Goal: Ask a question: Seek information or help from site administrators or community

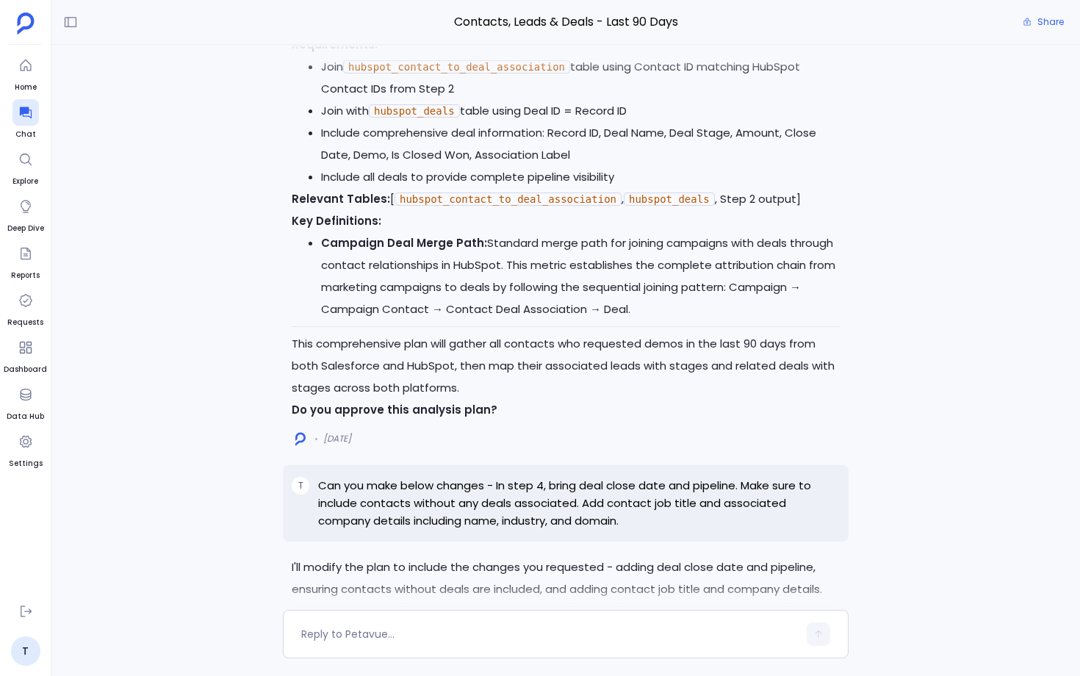
scroll to position [-7704, 0]
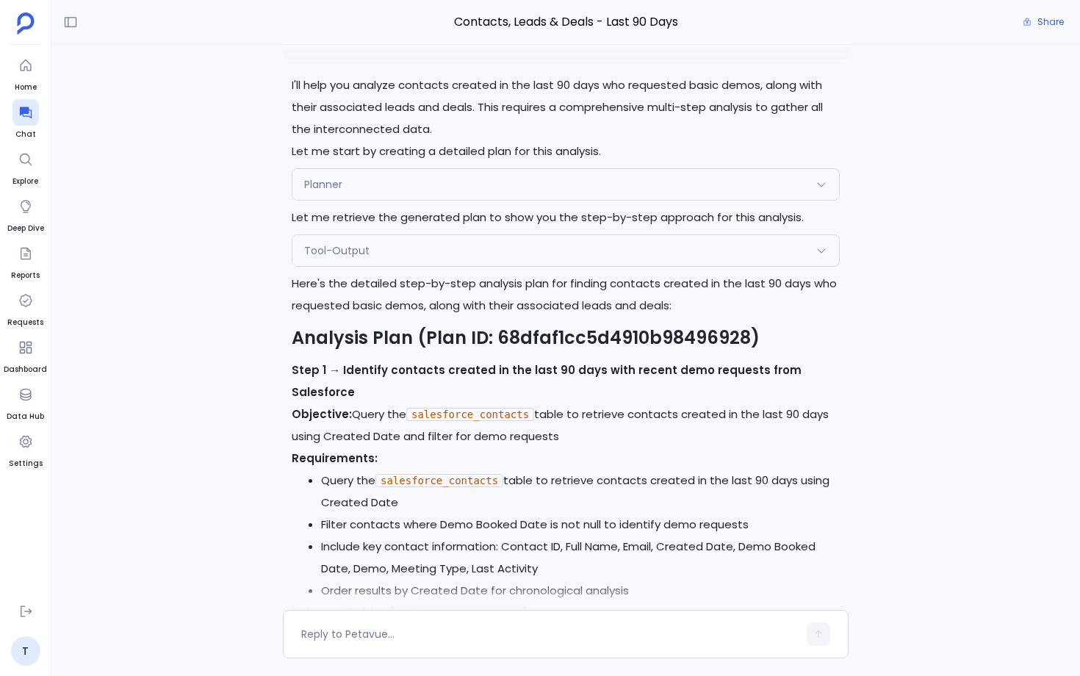
click at [382, 200] on div "Planner" at bounding box center [565, 184] width 547 height 31
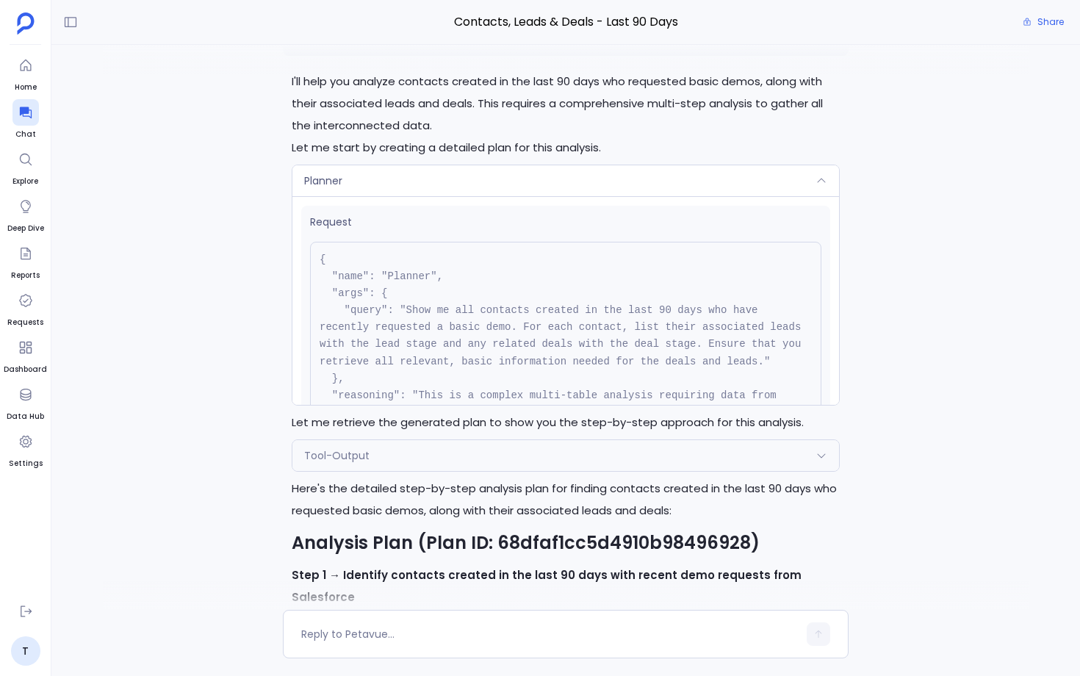
scroll to position [-7913, 0]
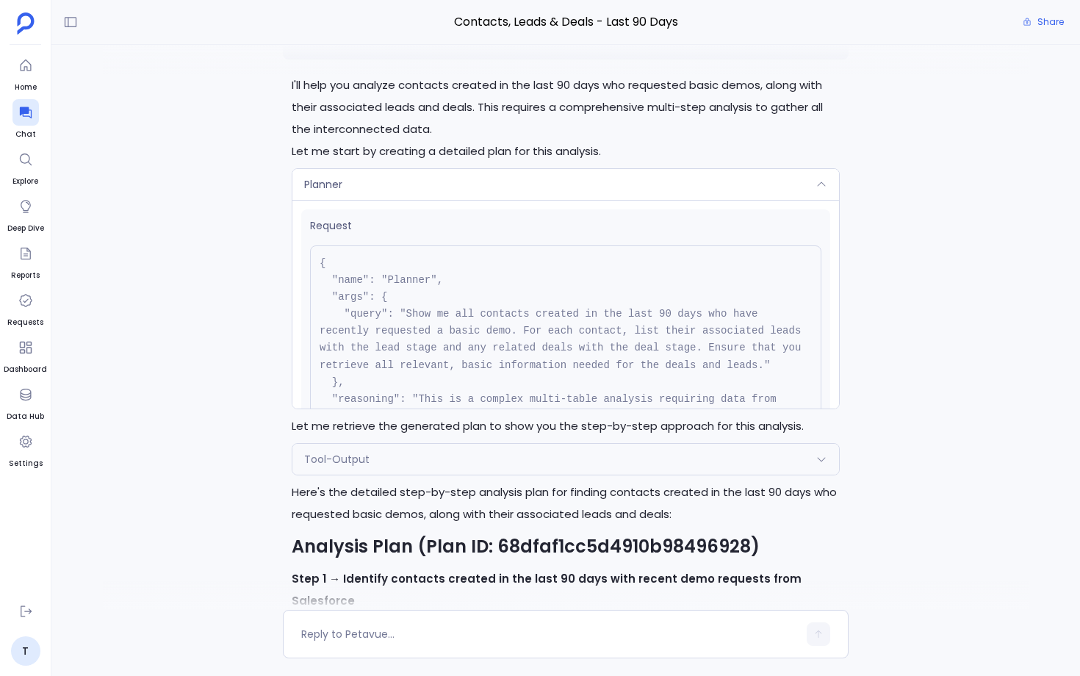
click at [420, 200] on div "Planner" at bounding box center [565, 184] width 547 height 31
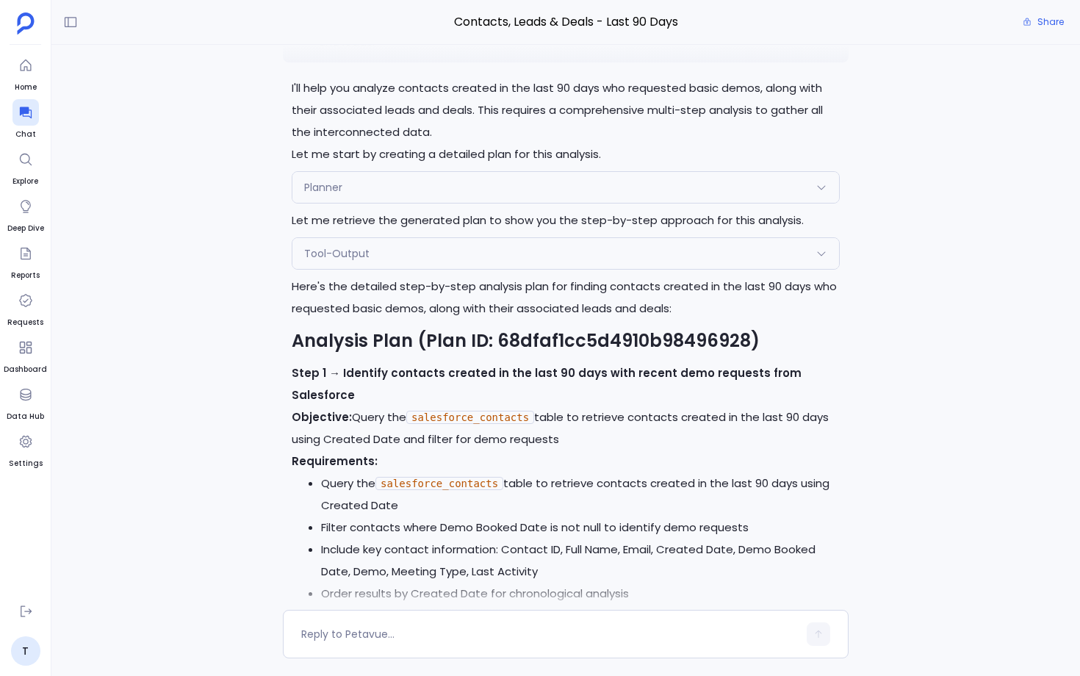
scroll to position [-7704, 0]
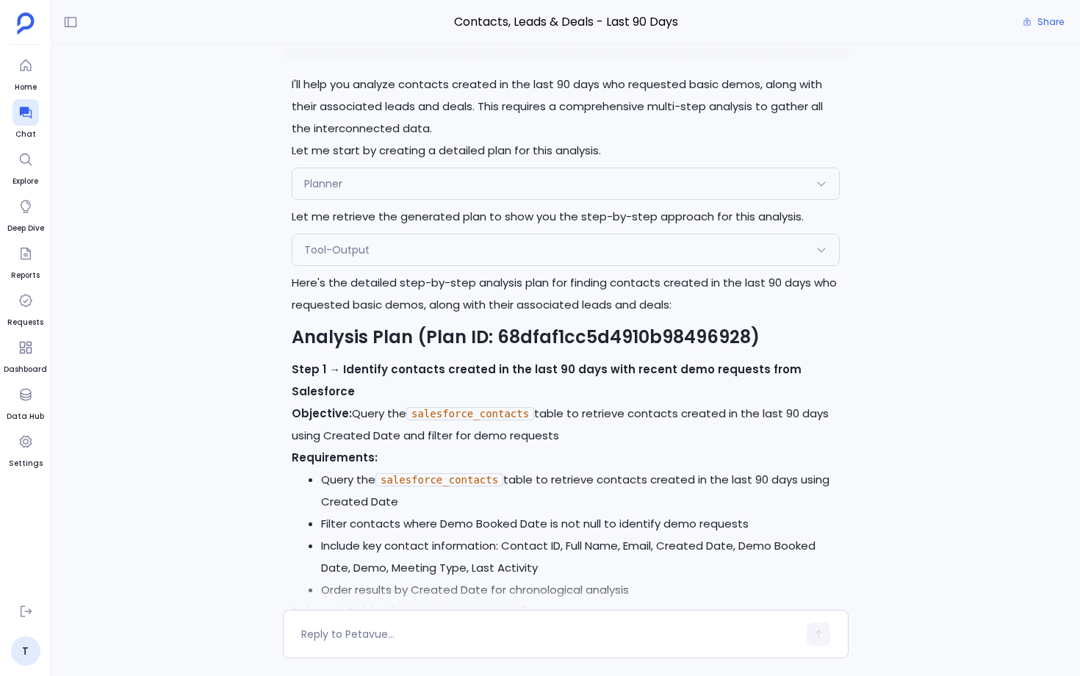
click at [398, 265] on div "Tool-Output" at bounding box center [565, 249] width 547 height 31
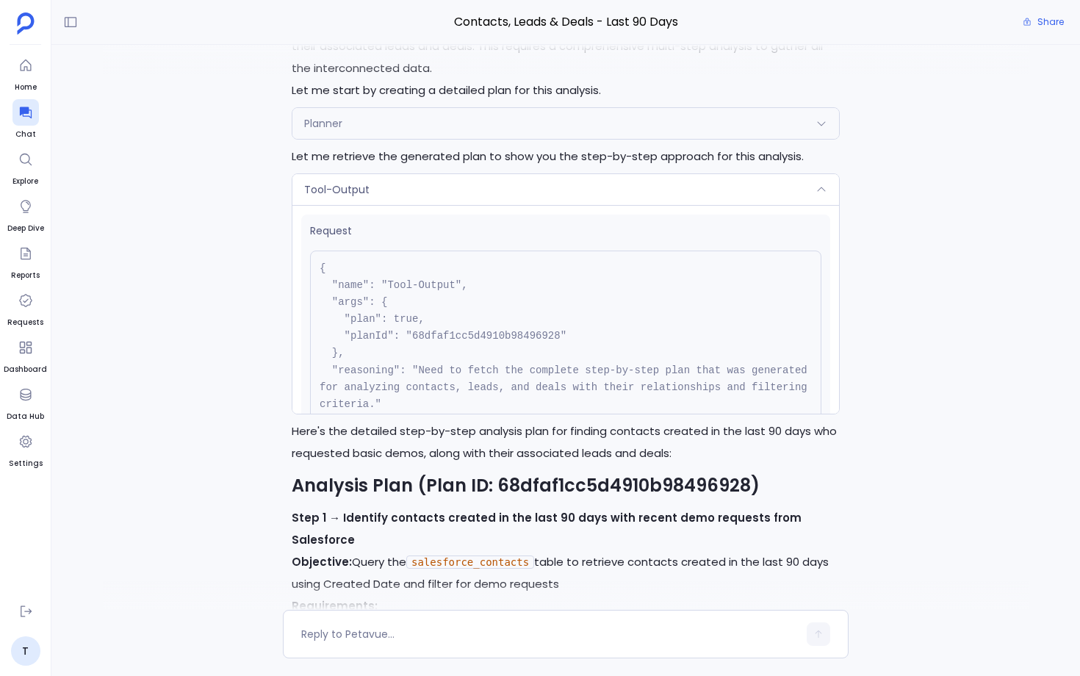
scroll to position [8, 0]
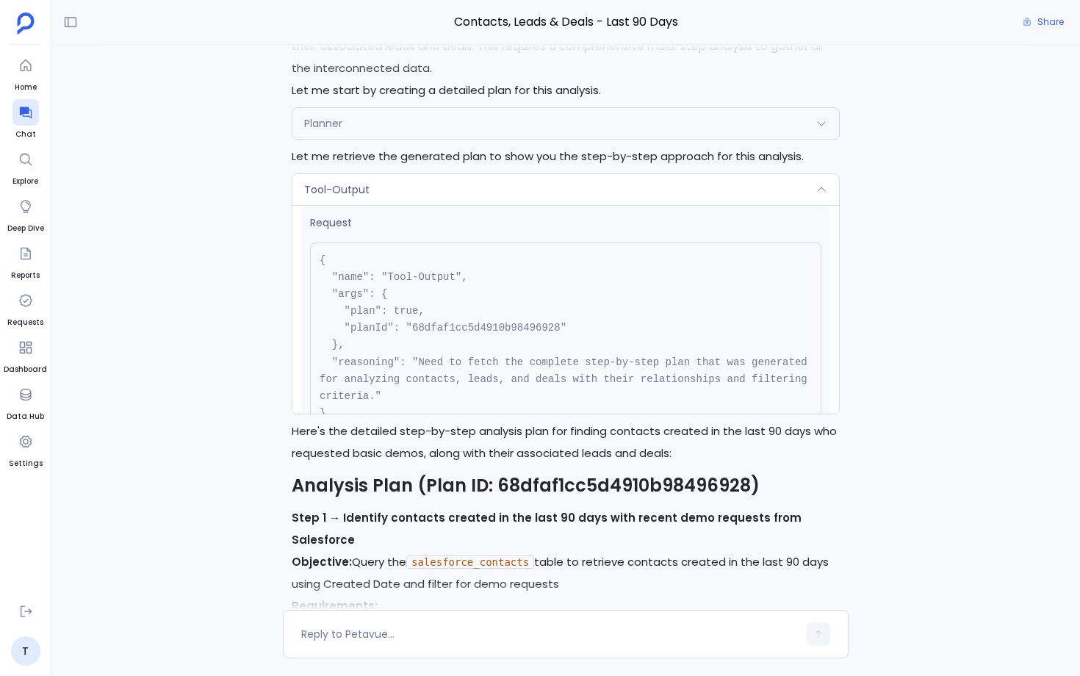
click at [488, 205] on div "Tool-Output" at bounding box center [565, 189] width 547 height 31
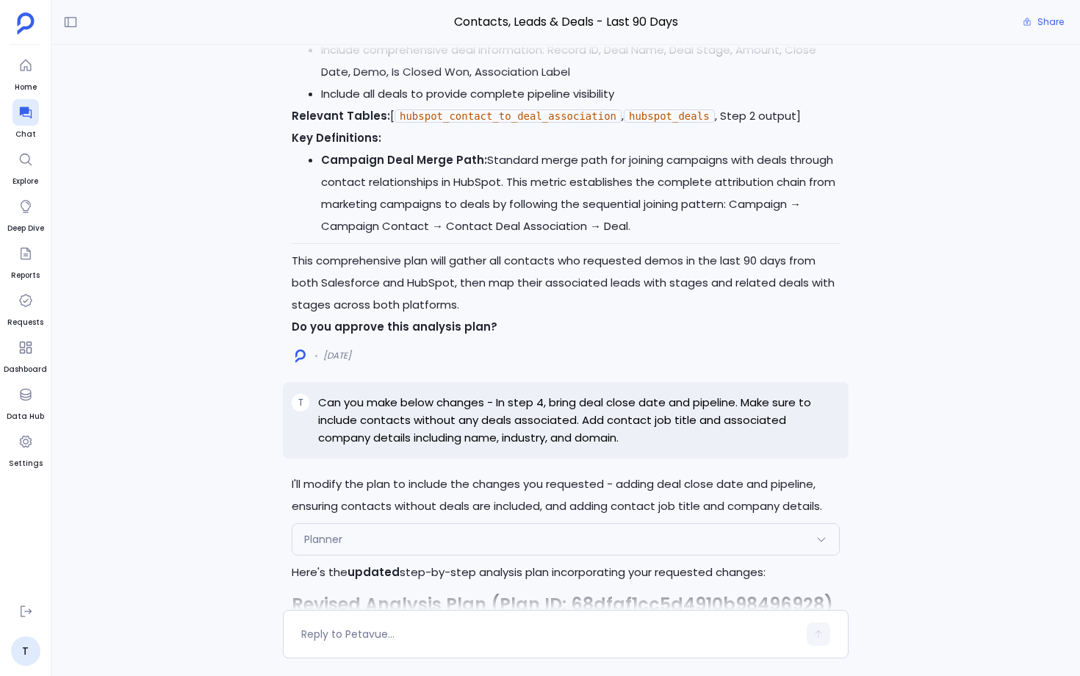
scroll to position [-6010, 0]
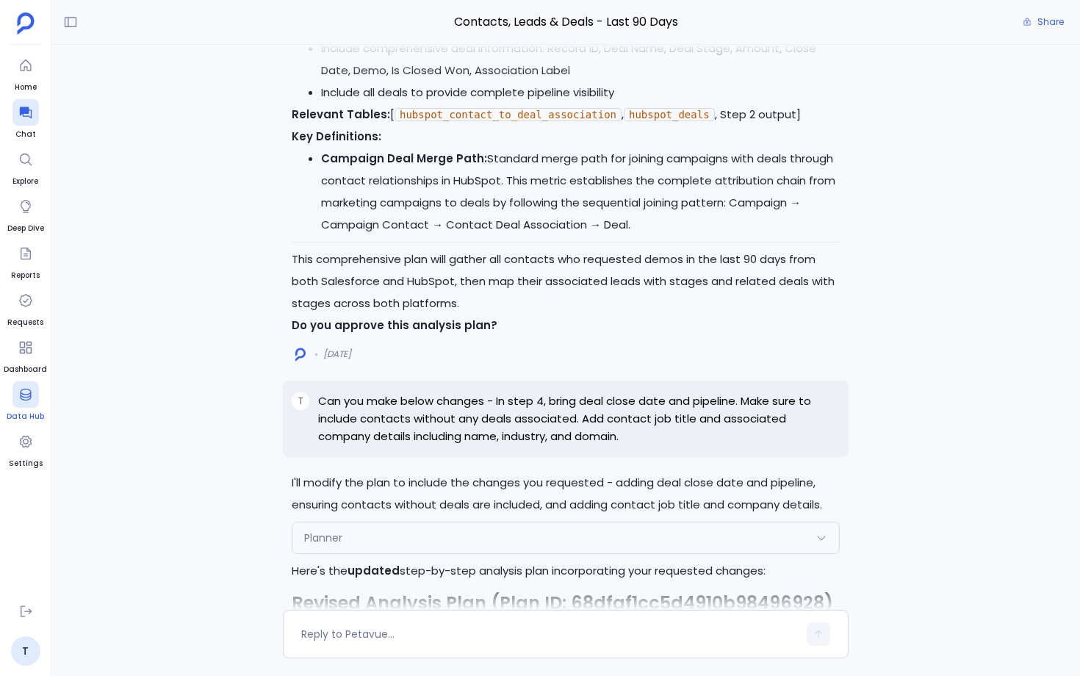
click at [25, 389] on icon at bounding box center [25, 395] width 11 height 12
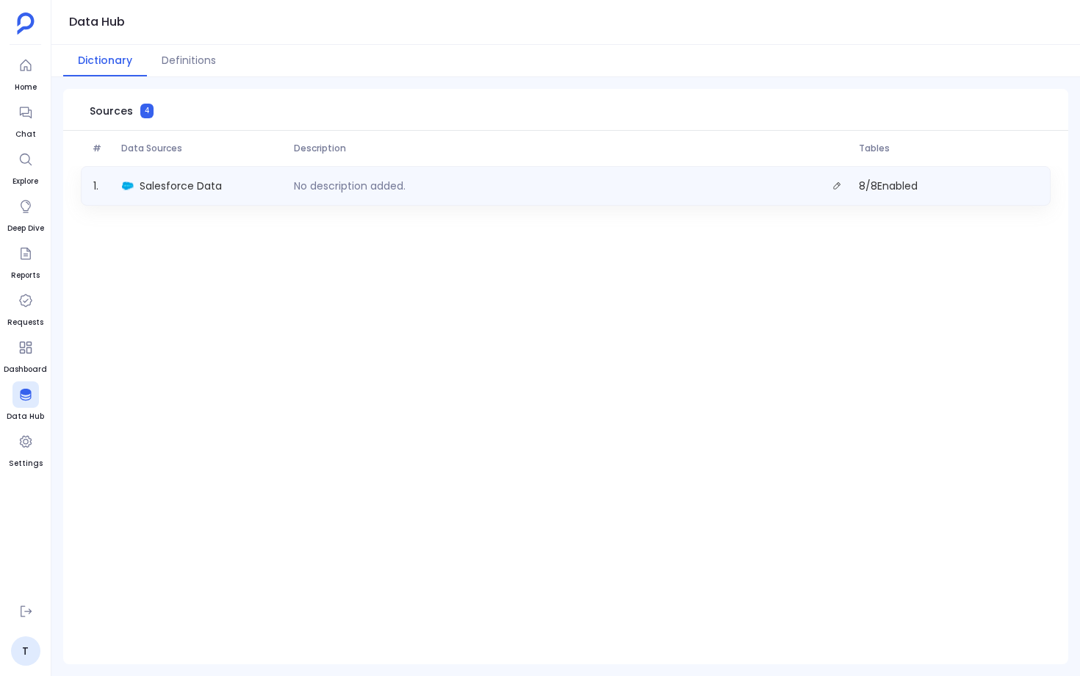
click at [250, 187] on div "Salesforce Data" at bounding box center [202, 186] width 172 height 21
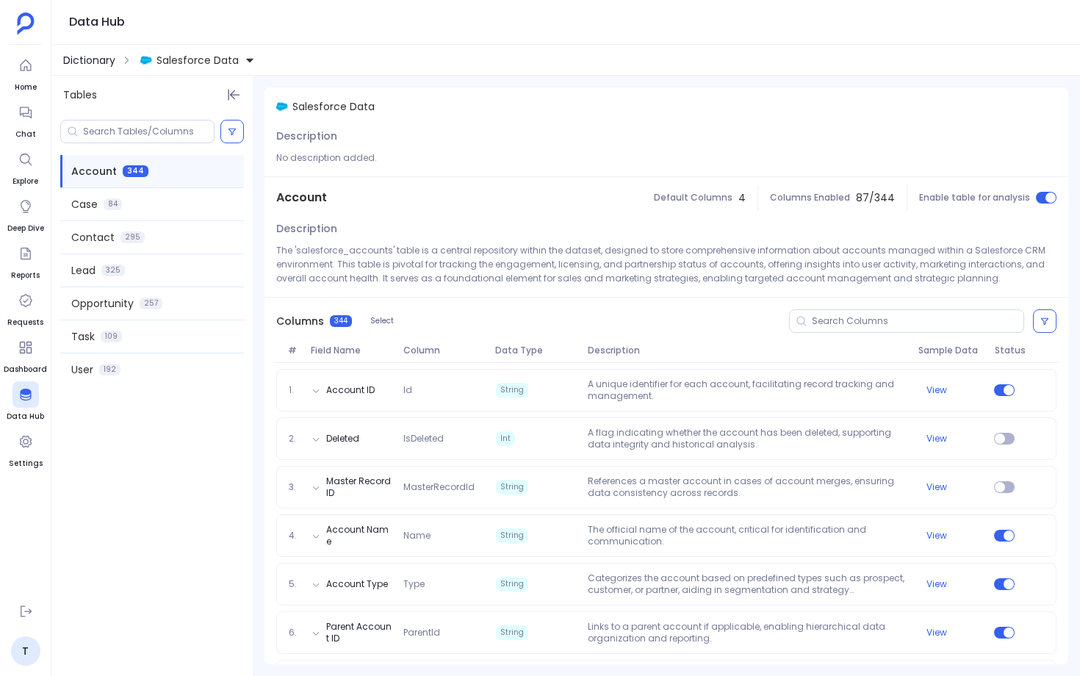
click at [113, 66] on span "Dictionary" at bounding box center [89, 60] width 52 height 15
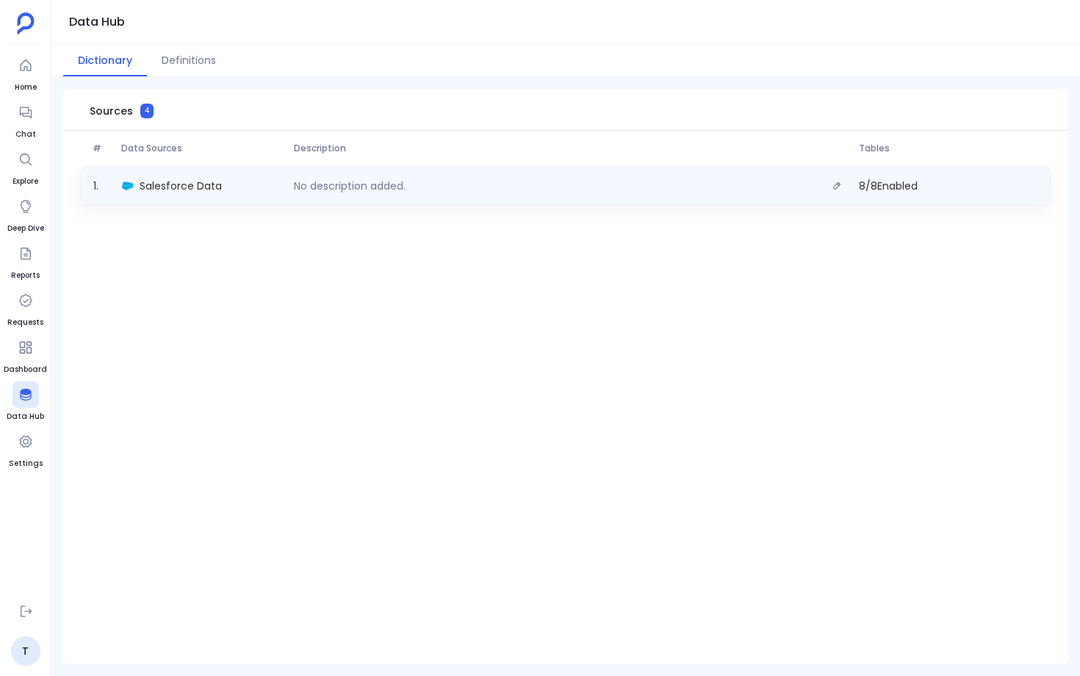
click at [270, 186] on div "Salesforce Data" at bounding box center [202, 186] width 172 height 21
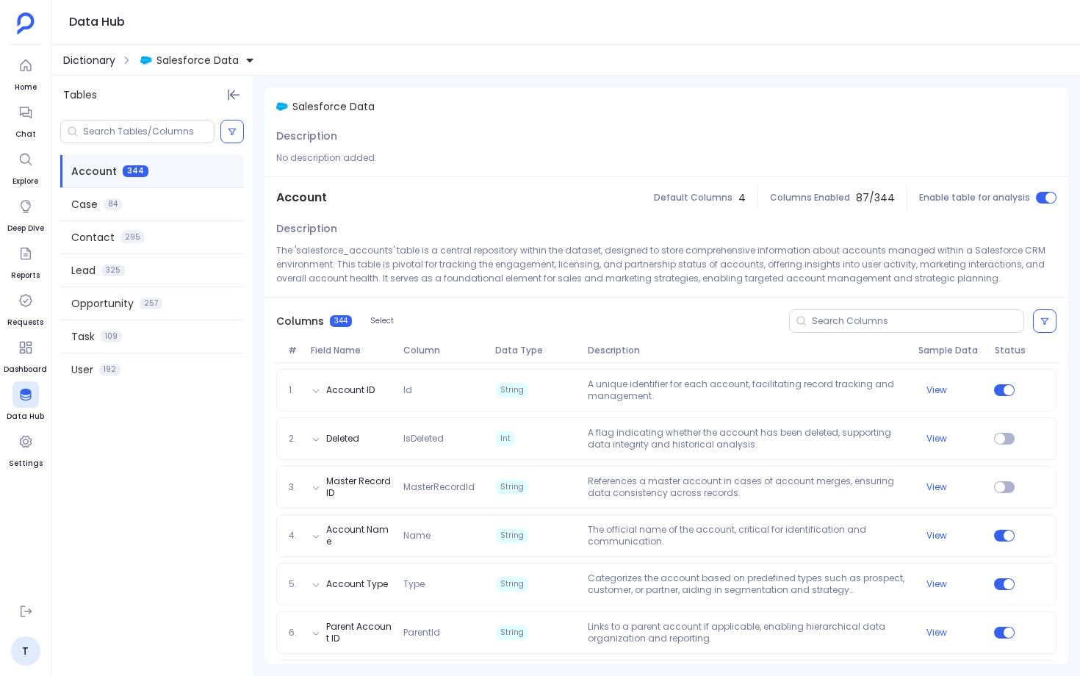
click at [109, 65] on span "Dictionary" at bounding box center [89, 60] width 52 height 15
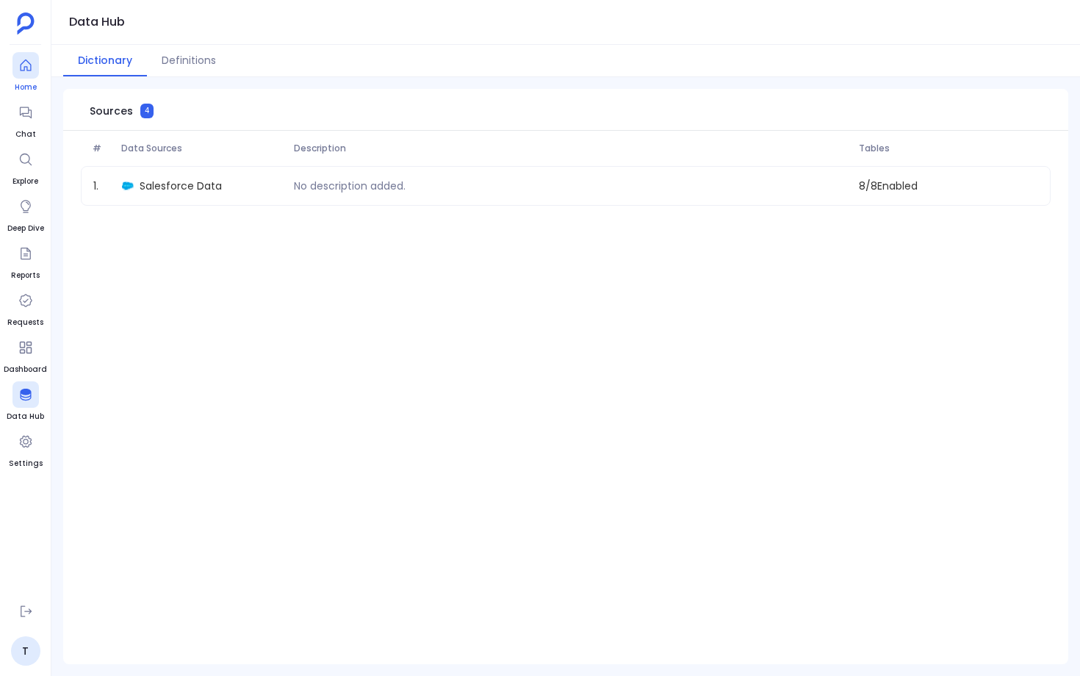
click at [28, 60] on icon at bounding box center [25, 65] width 15 height 15
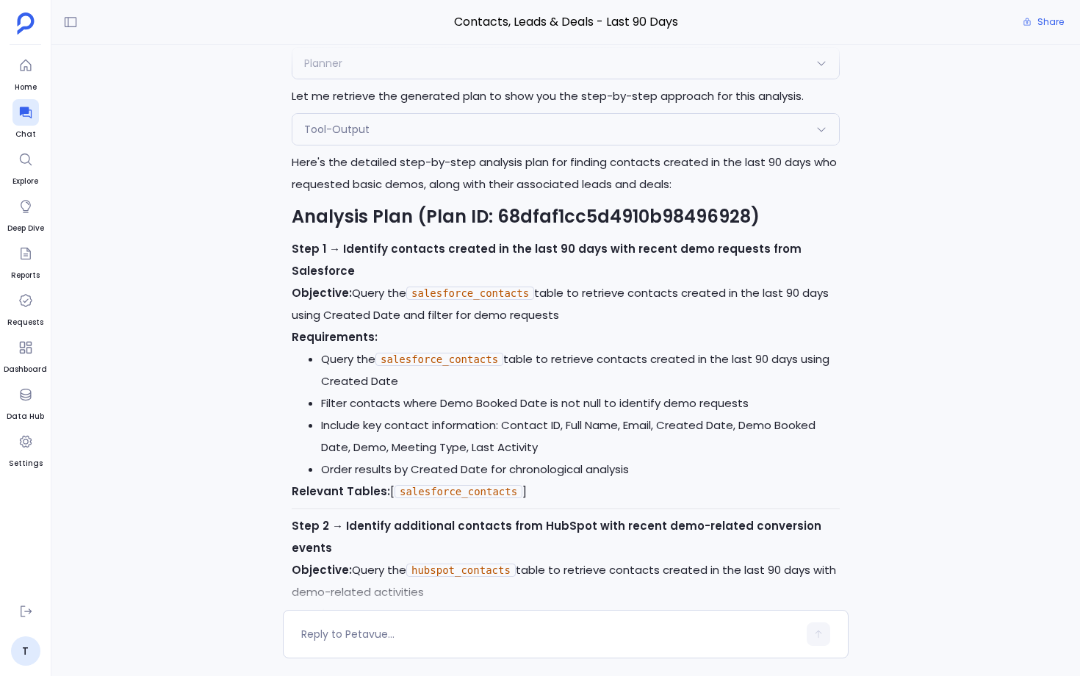
scroll to position [-7704, 0]
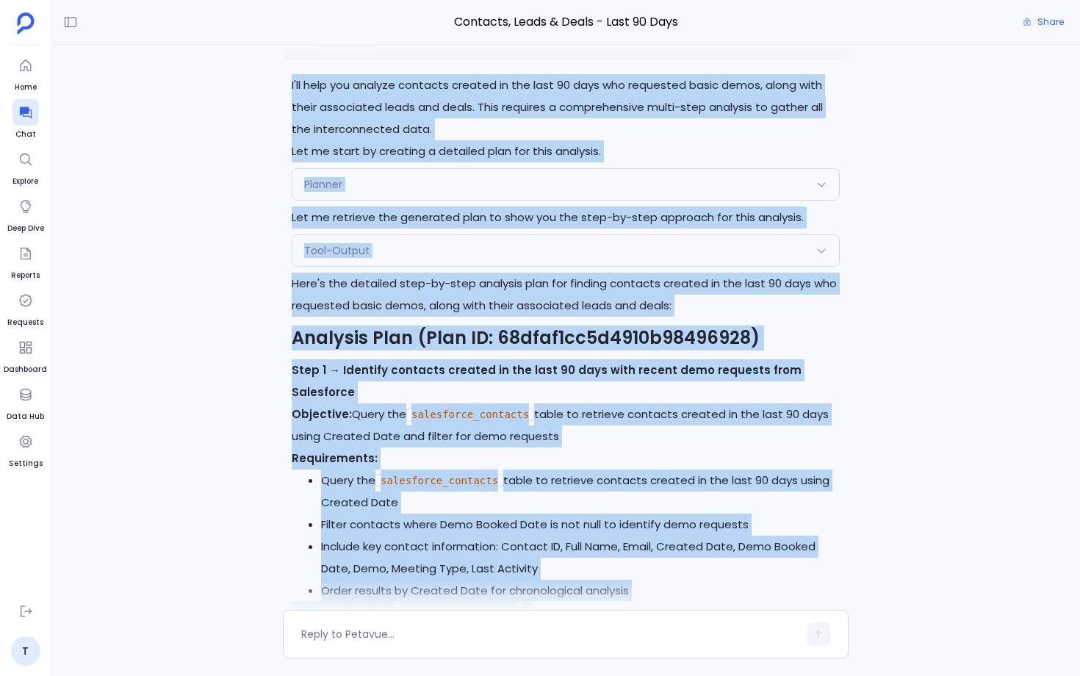
drag, startPoint x: 387, startPoint y: 150, endPoint x: 314, endPoint y: 72, distance: 106.6
click at [313, 71] on div "Contacts, Leads & Deals - Last 90 Days Share Perfect! I'll start executing the …" at bounding box center [565, 338] width 1029 height 676
click at [380, 48] on p "Show me all contacts created in the last 90 days who have recently requested a …" at bounding box center [579, 12] width 522 height 71
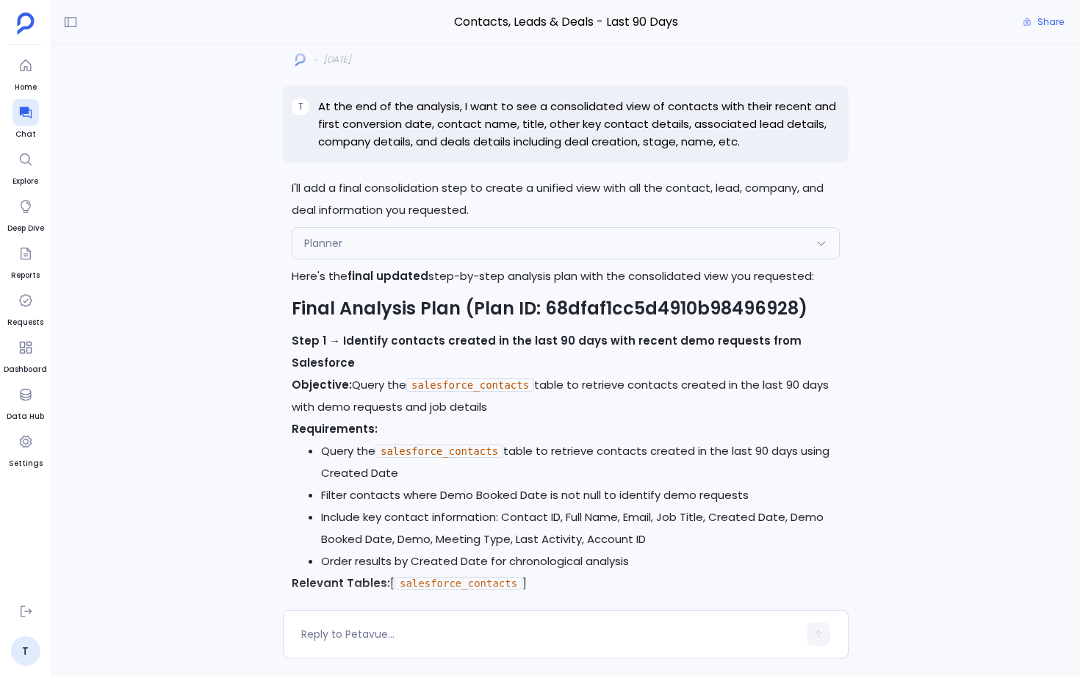
scroll to position [-3404, 0]
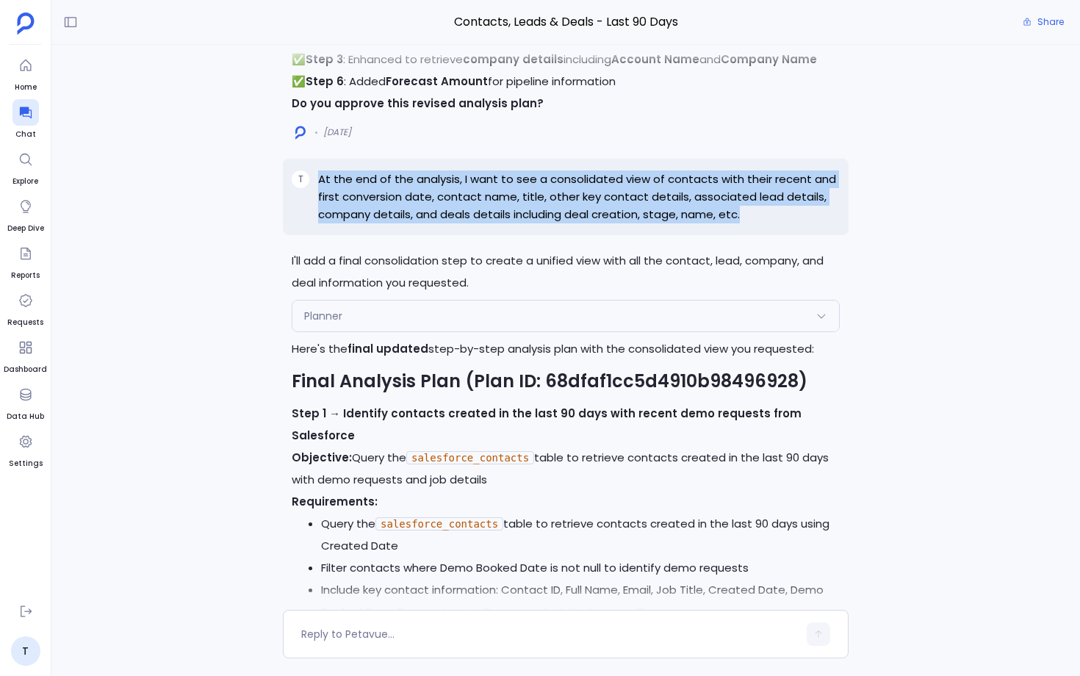
drag, startPoint x: 321, startPoint y: 234, endPoint x: 672, endPoint y: 280, distance: 353.6
click at [672, 235] on div "T At the end of the analysis, I want to see a consolidated view of contacts wit…" at bounding box center [566, 197] width 566 height 76
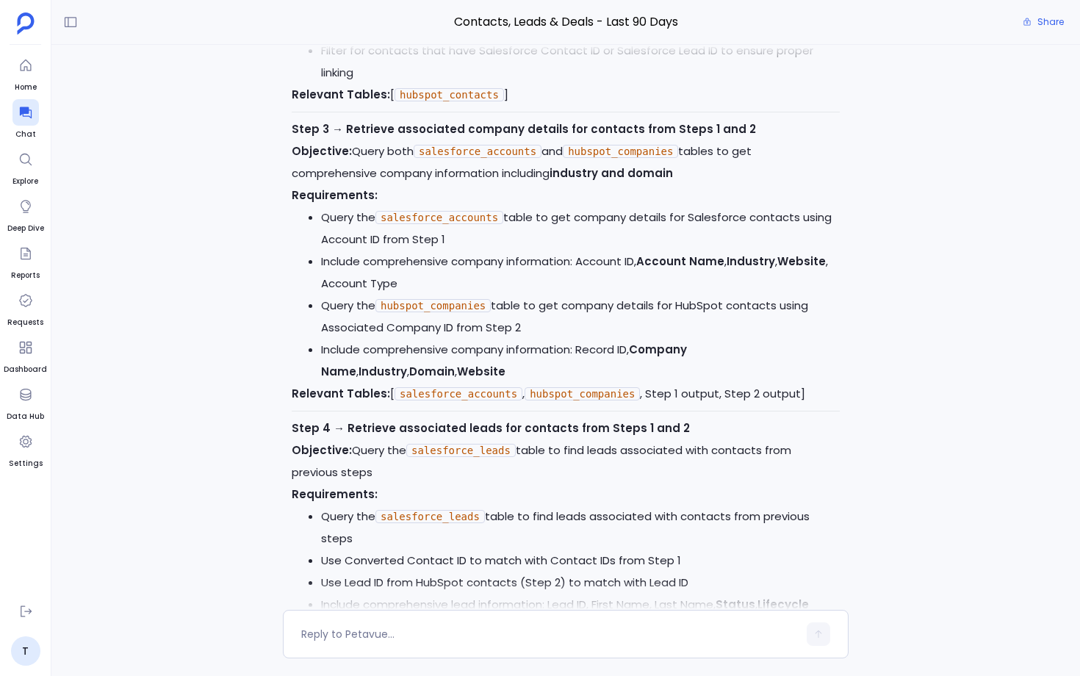
scroll to position [-2495, 0]
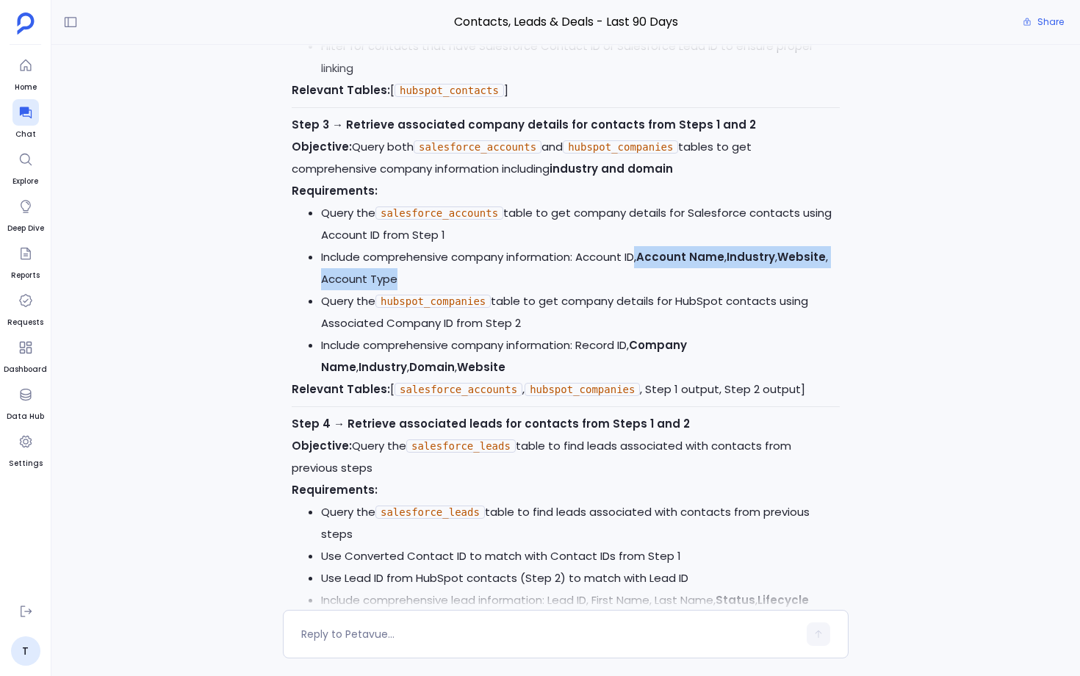
drag, startPoint x: 636, startPoint y: 269, endPoint x: 646, endPoint y: 284, distance: 17.5
click at [646, 284] on li "Include comprehensive company information: Account ID, Account Name , Industry …" at bounding box center [580, 268] width 519 height 44
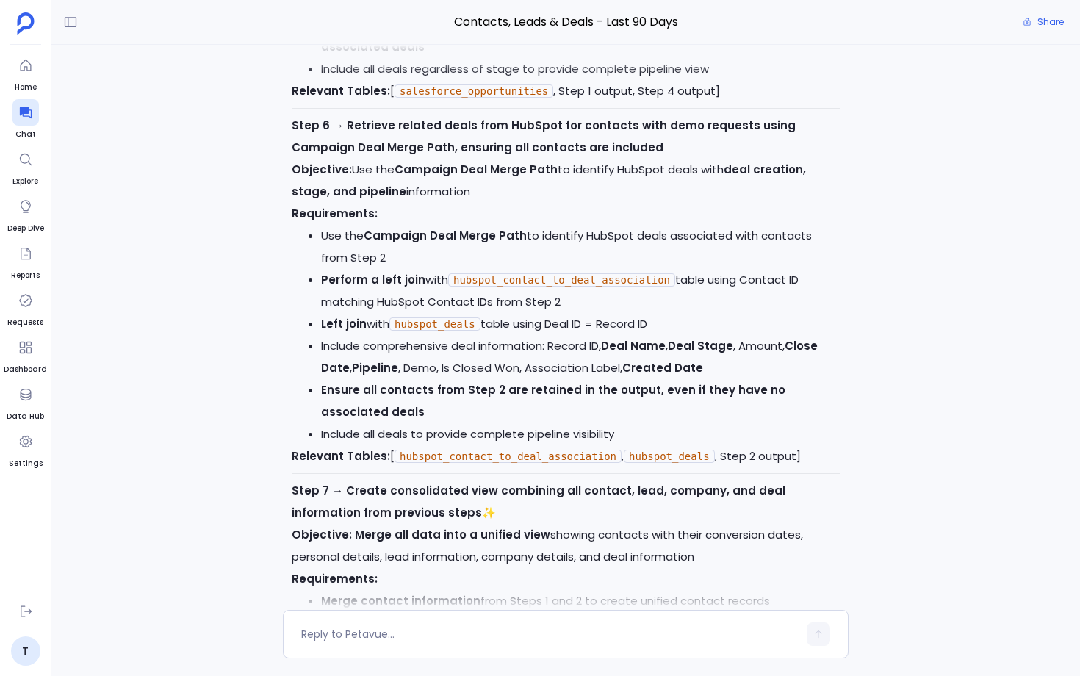
scroll to position [-1530, 0]
